Goal: Navigation & Orientation: Find specific page/section

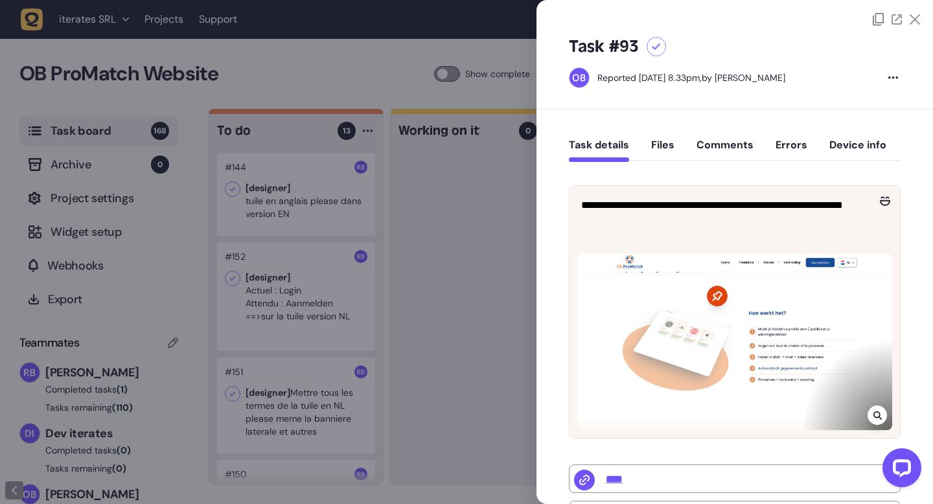
click at [495, 208] on div at bounding box center [466, 252] width 933 height 504
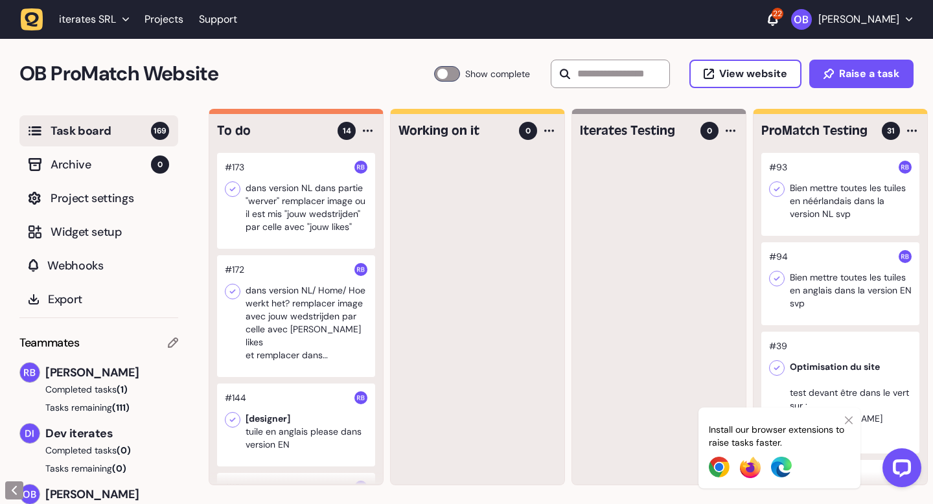
click at [848, 418] on icon at bounding box center [849, 420] width 8 height 10
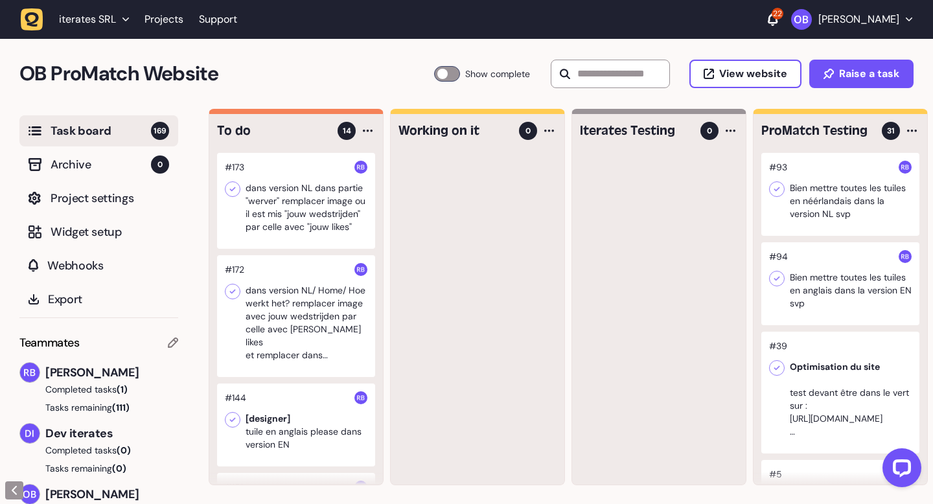
click at [876, 21] on p "[PERSON_NAME]" at bounding box center [858, 19] width 81 height 13
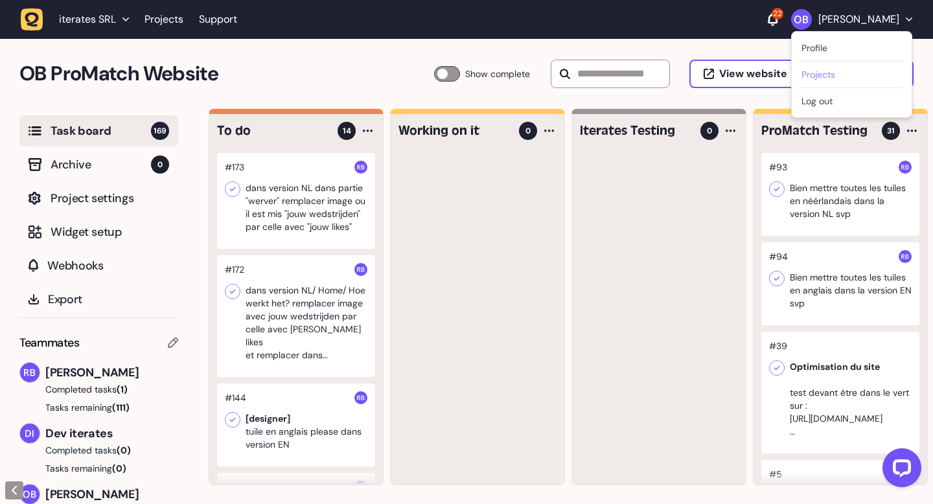
click at [824, 69] on link "Projects" at bounding box center [851, 74] width 100 height 13
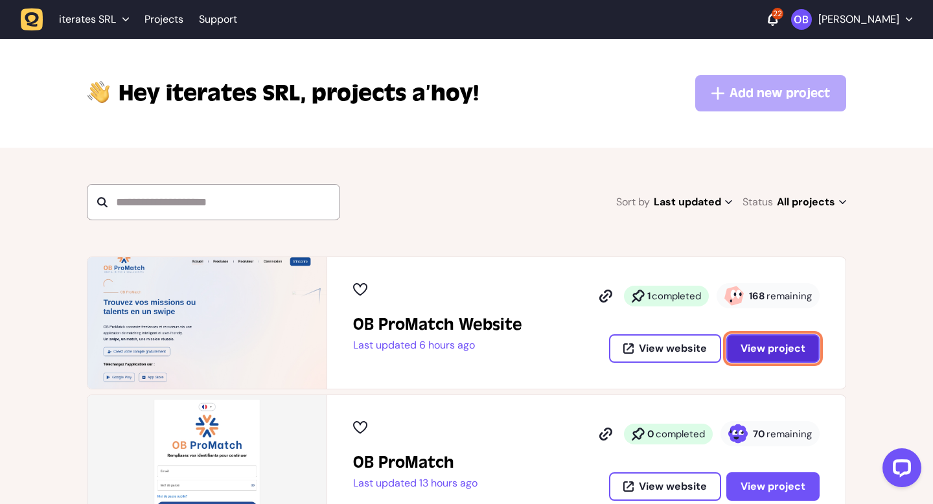
click at [782, 354] on span "View project" at bounding box center [772, 348] width 65 height 14
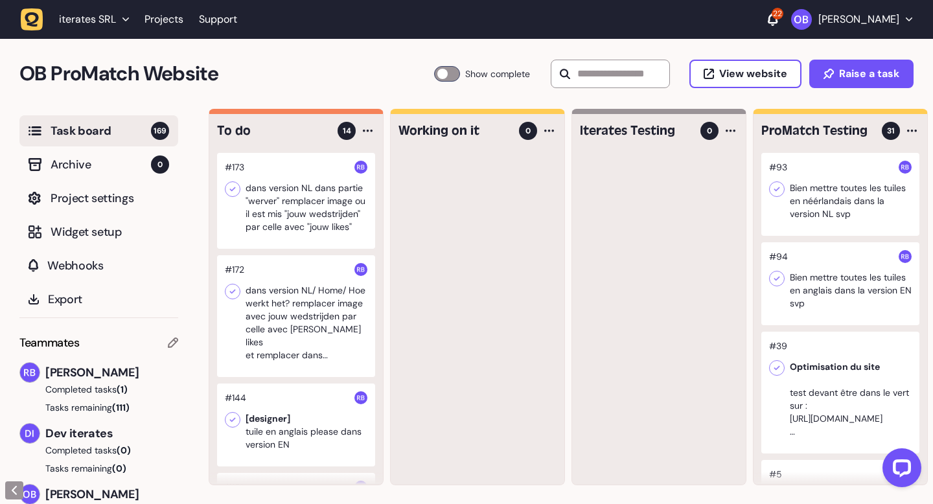
click at [864, 27] on button "[PERSON_NAME]" at bounding box center [851, 19] width 121 height 21
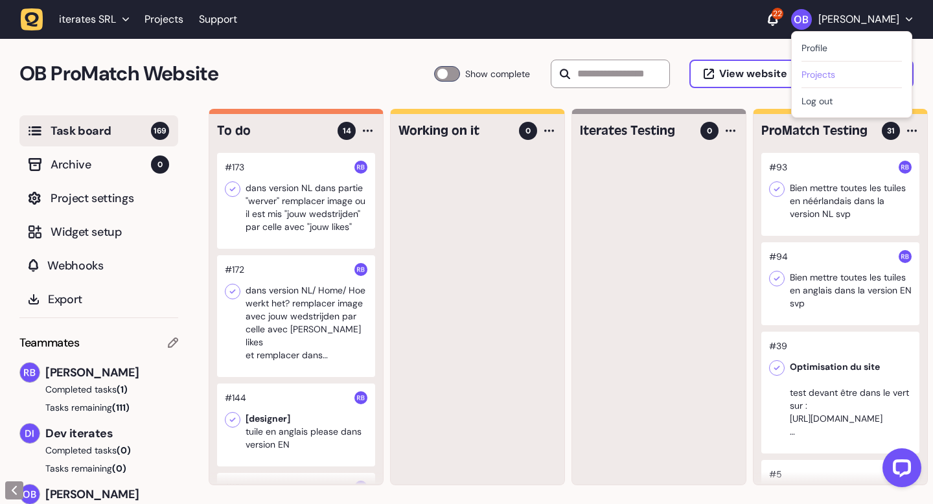
click at [823, 75] on link "Projects" at bounding box center [851, 74] width 100 height 13
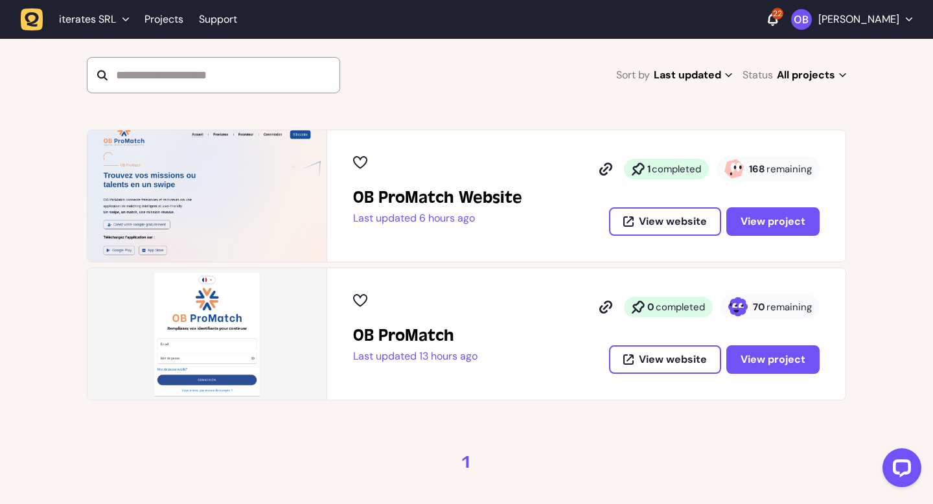
scroll to position [138, 0]
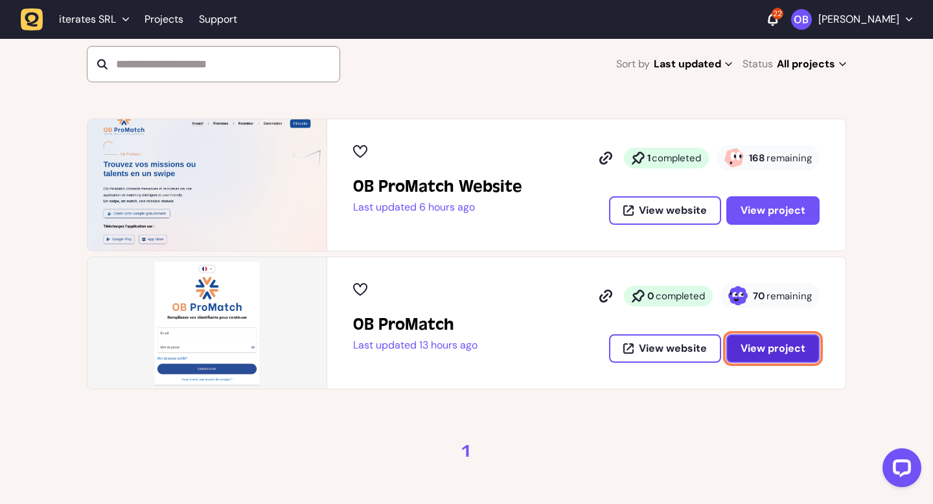
click at [783, 350] on span "View project" at bounding box center [772, 348] width 65 height 14
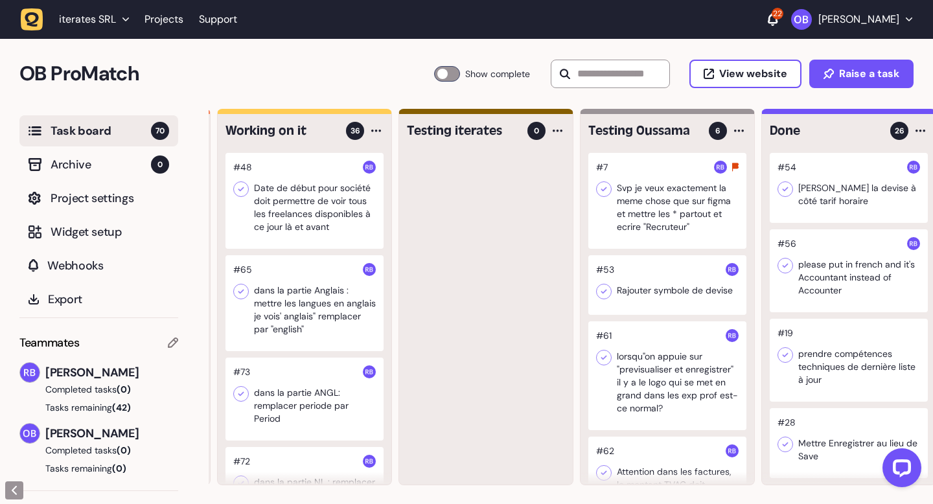
click at [659, 353] on div at bounding box center [667, 375] width 158 height 109
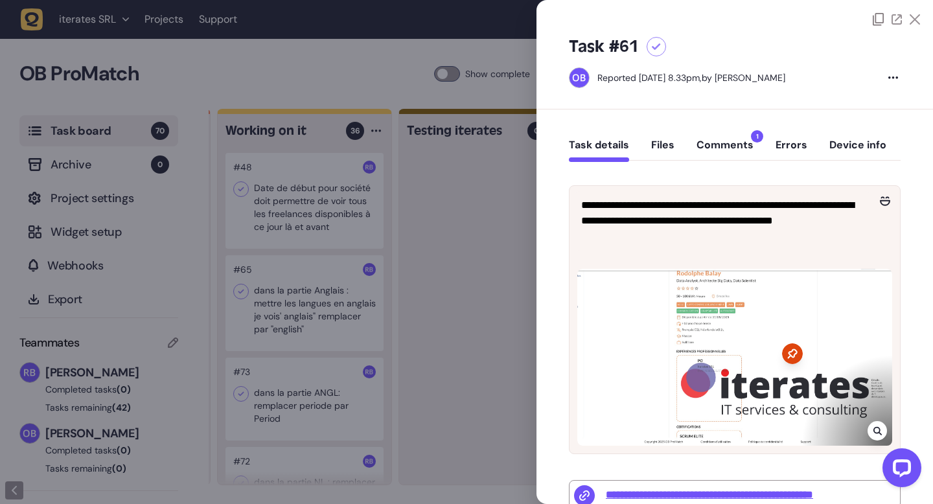
click at [749, 150] on button "Comments 1" at bounding box center [724, 150] width 57 height 23
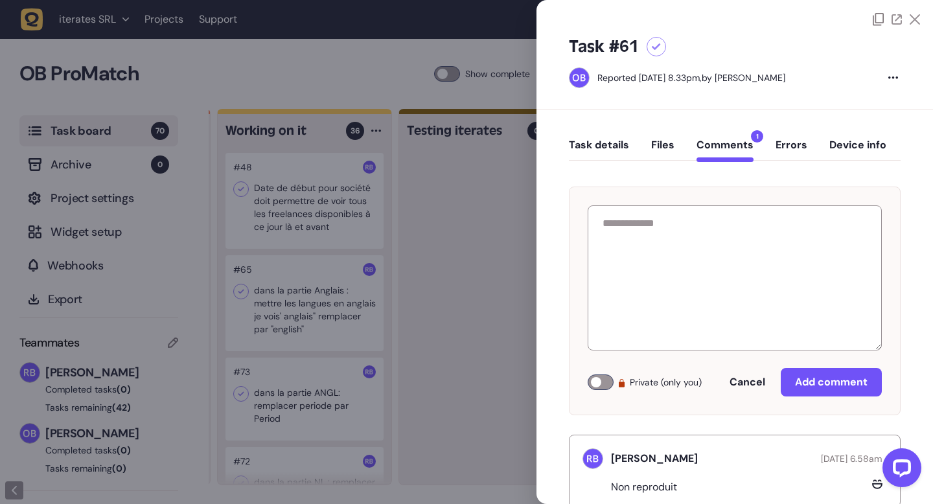
click at [600, 139] on button "Task details" at bounding box center [599, 150] width 60 height 23
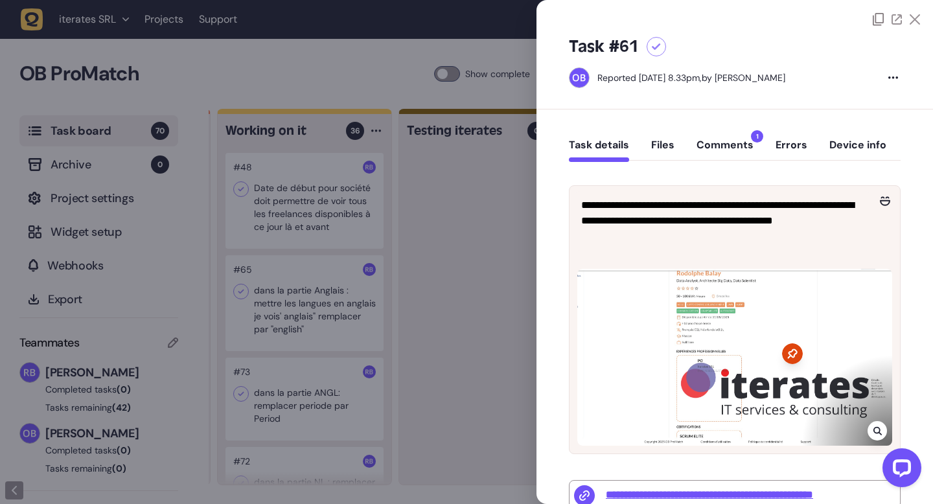
click at [479, 286] on div at bounding box center [466, 252] width 933 height 504
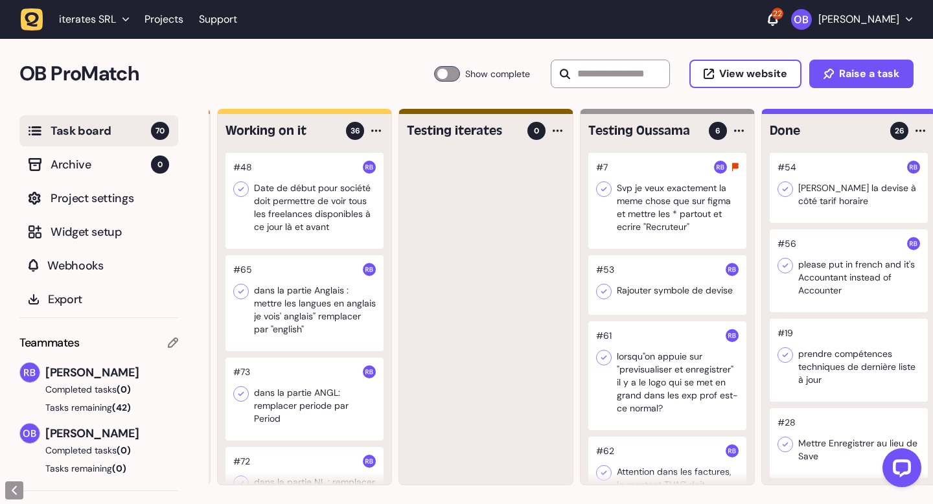
click at [683, 244] on div at bounding box center [667, 201] width 158 height 96
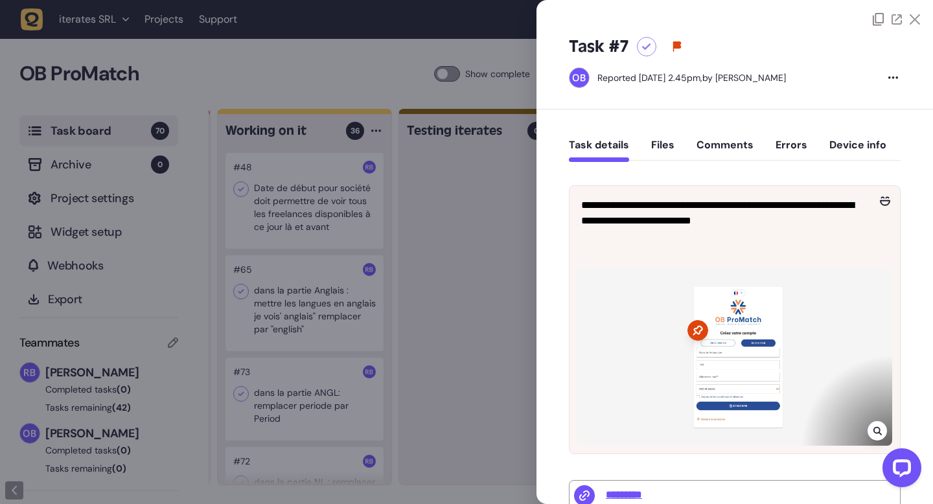
click at [510, 293] on div at bounding box center [466, 252] width 933 height 504
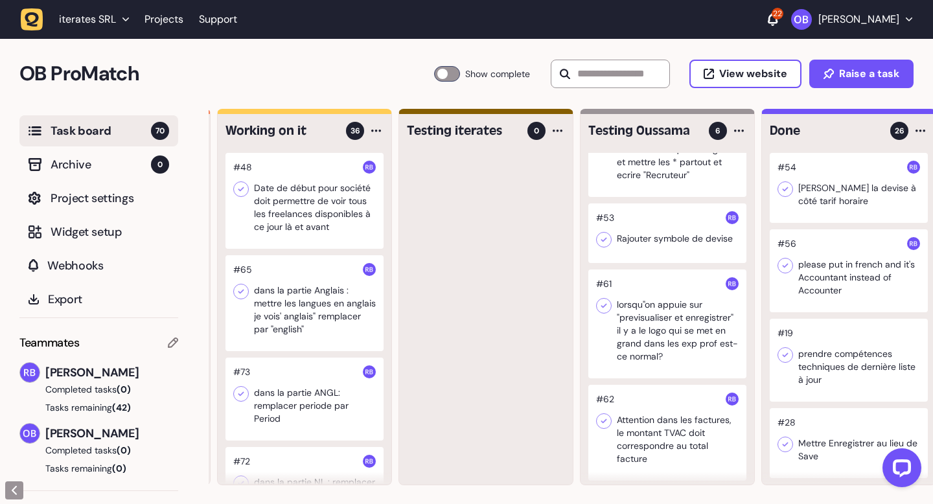
scroll to position [58, 0]
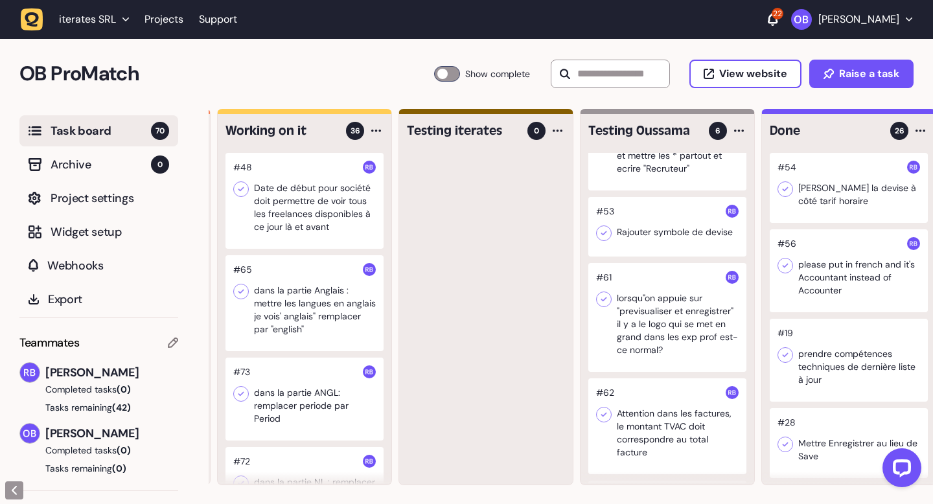
click at [705, 227] on div at bounding box center [667, 227] width 158 height 60
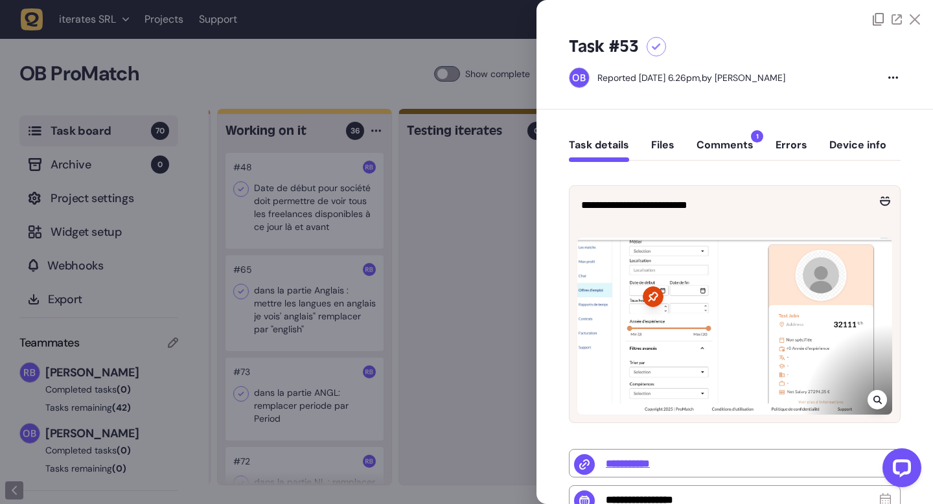
click at [440, 277] on div at bounding box center [466, 252] width 933 height 504
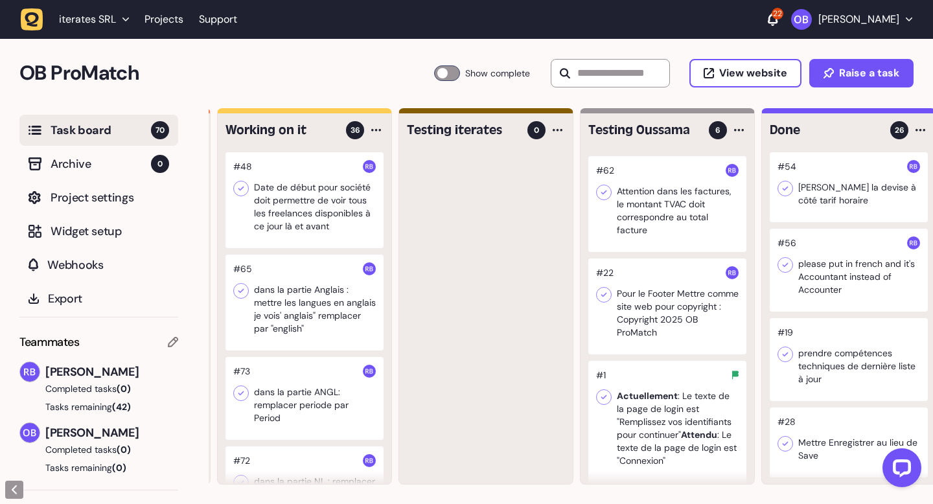
scroll to position [279, 0]
click at [669, 218] on div at bounding box center [667, 205] width 158 height 96
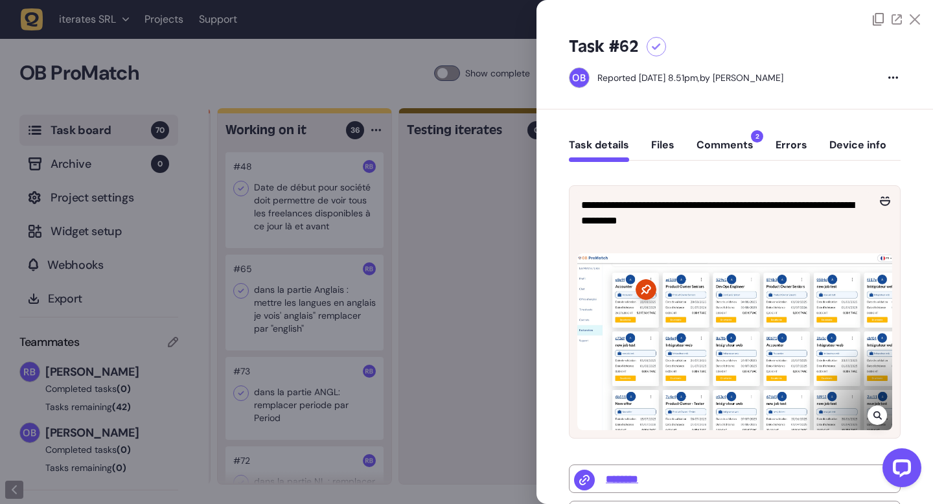
click at [740, 145] on button "Comments 2" at bounding box center [724, 150] width 57 height 23
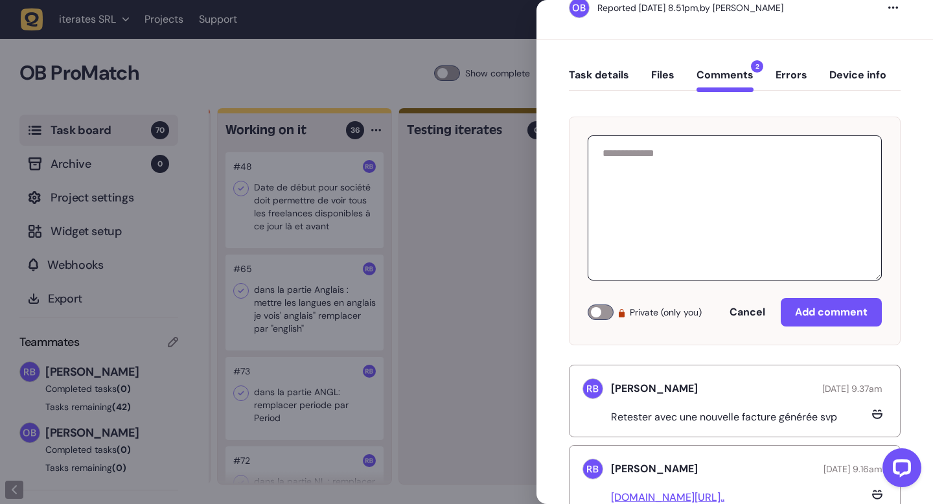
scroll to position [115, 0]
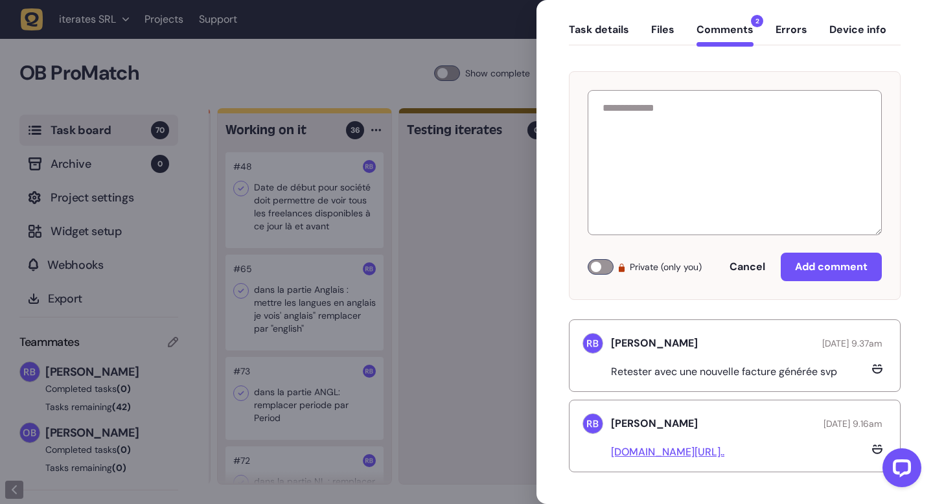
click at [477, 188] on div at bounding box center [466, 252] width 933 height 504
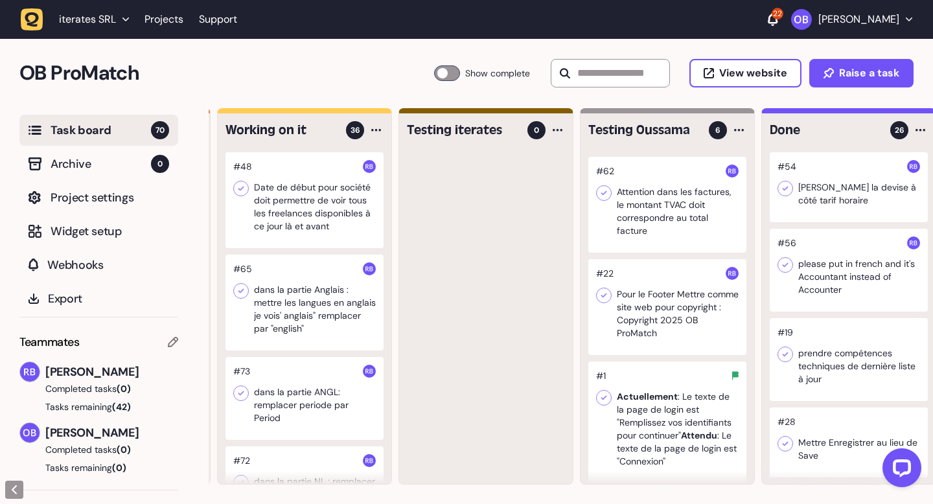
click at [680, 292] on div at bounding box center [667, 307] width 158 height 96
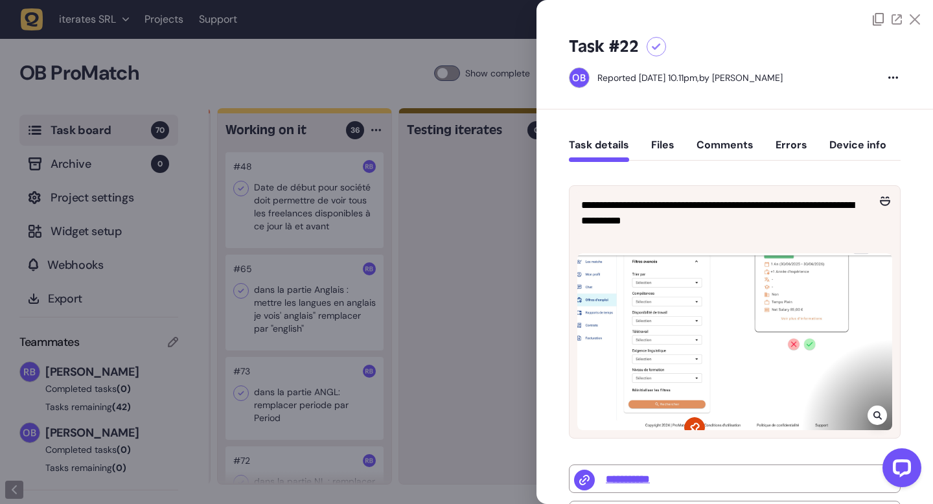
click at [267, 76] on div at bounding box center [466, 252] width 933 height 504
